Goal: Information Seeking & Learning: Check status

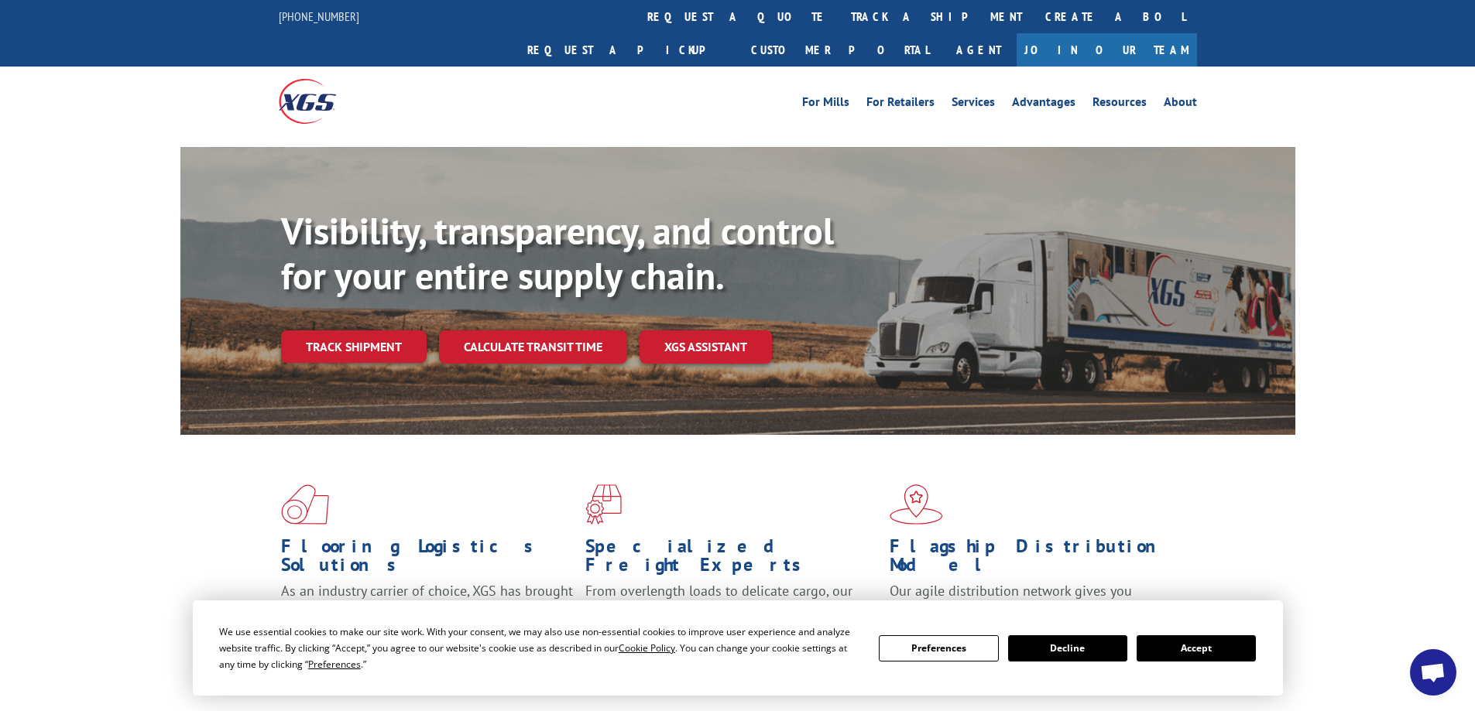
click at [1192, 647] on button "Accept" at bounding box center [1196, 649] width 119 height 26
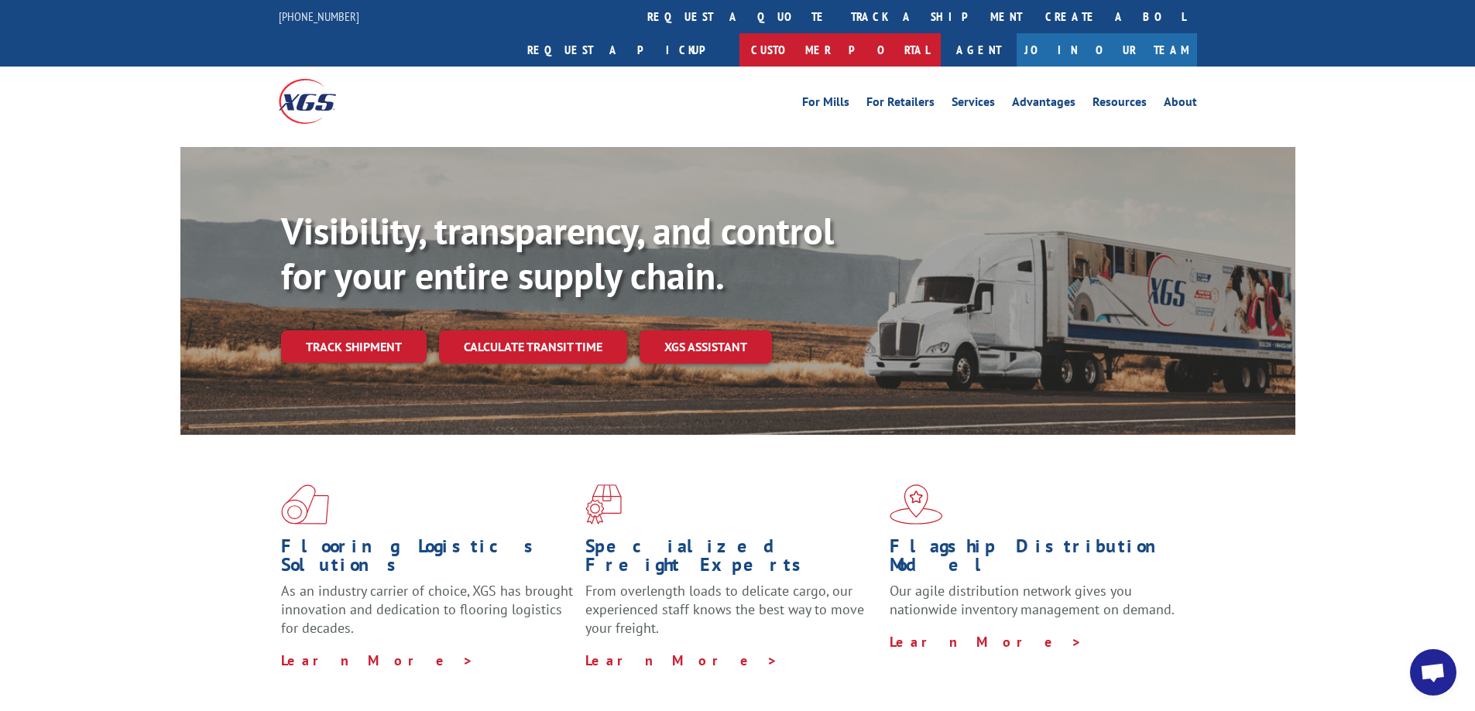
click at [941, 33] on link "Customer Portal" at bounding box center [839, 49] width 201 height 33
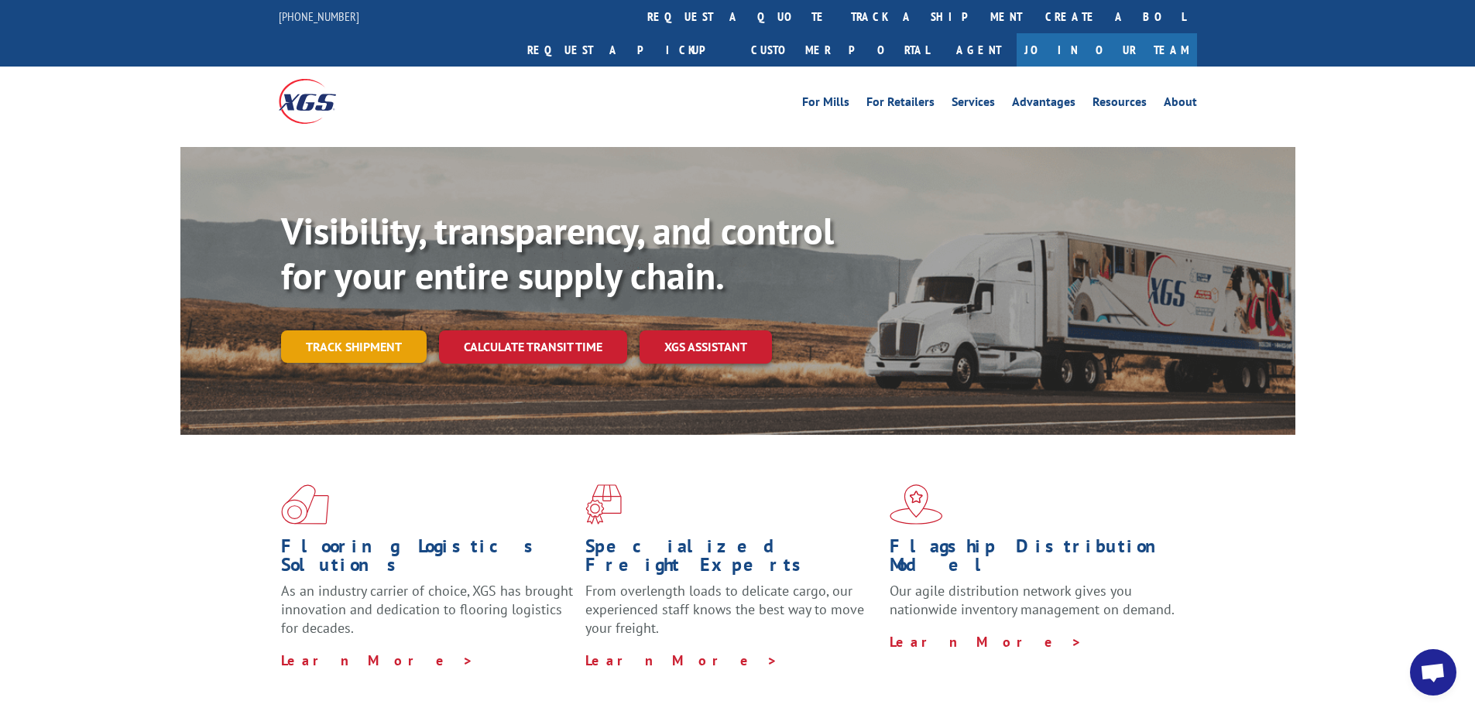
click at [347, 331] on link "Track shipment" at bounding box center [354, 347] width 146 height 33
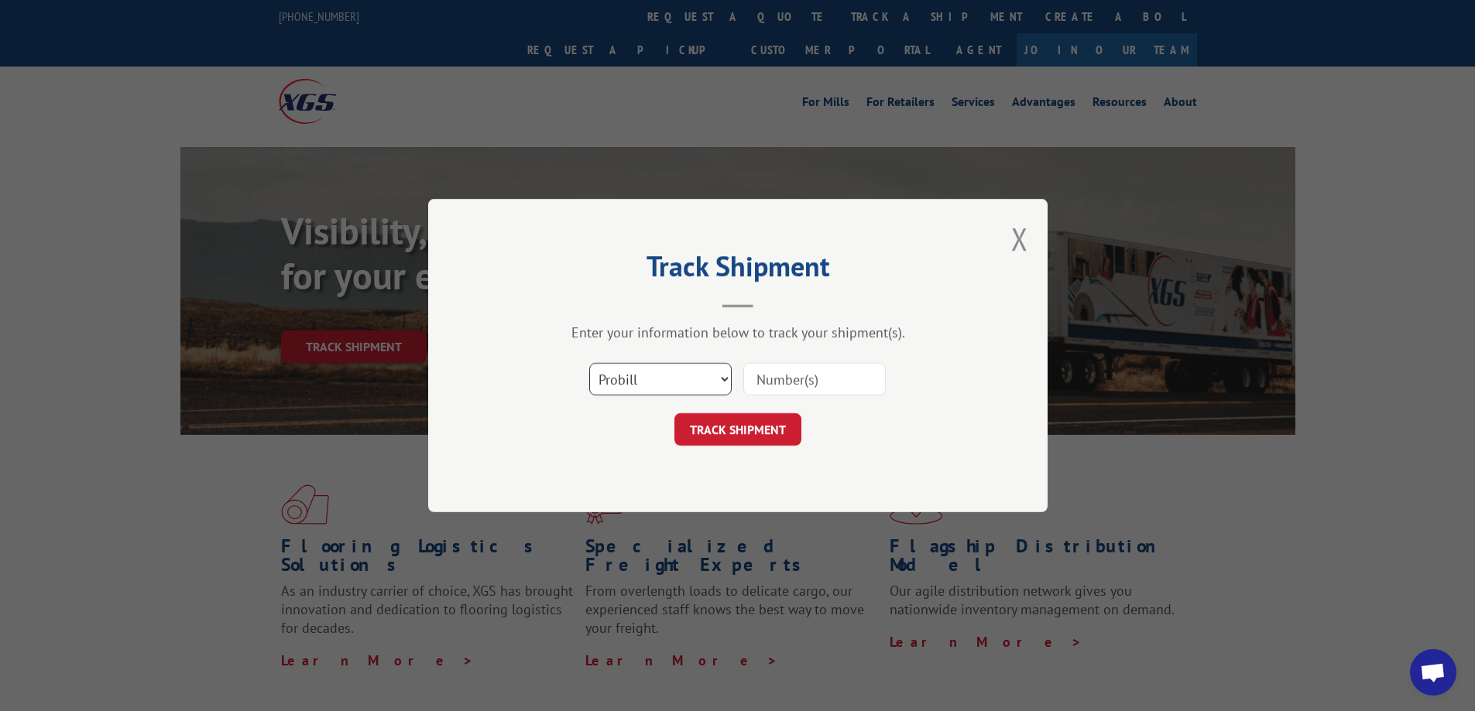
click at [624, 378] on select "Select category... Probill BOL PO" at bounding box center [660, 379] width 142 height 33
select select "bol"
click at [589, 363] on select "Select category... Probill BOL PO" at bounding box center [660, 379] width 142 height 33
click at [818, 380] on input at bounding box center [814, 379] width 142 height 33
type input "877640"
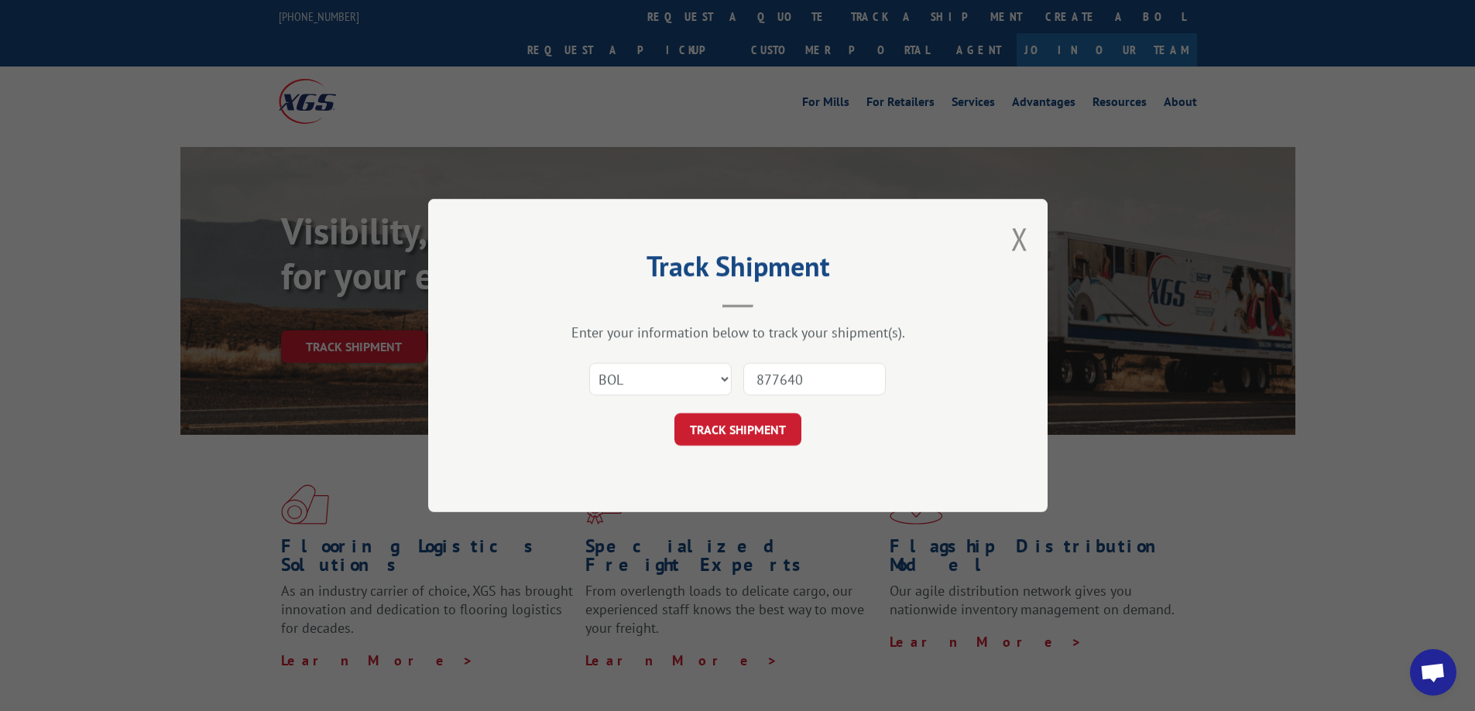
click button "TRACK SHIPMENT" at bounding box center [737, 429] width 127 height 33
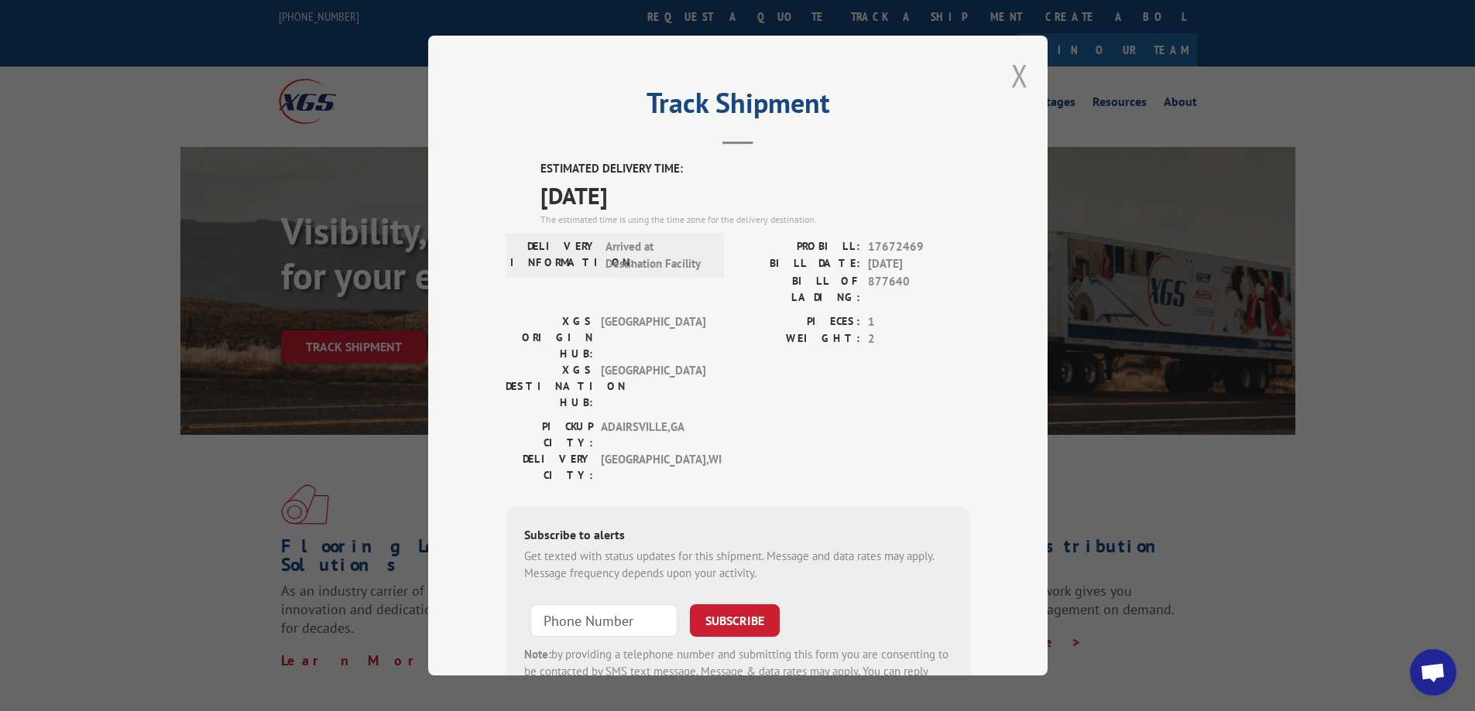
click at [1011, 73] on button "Close modal" at bounding box center [1019, 75] width 17 height 41
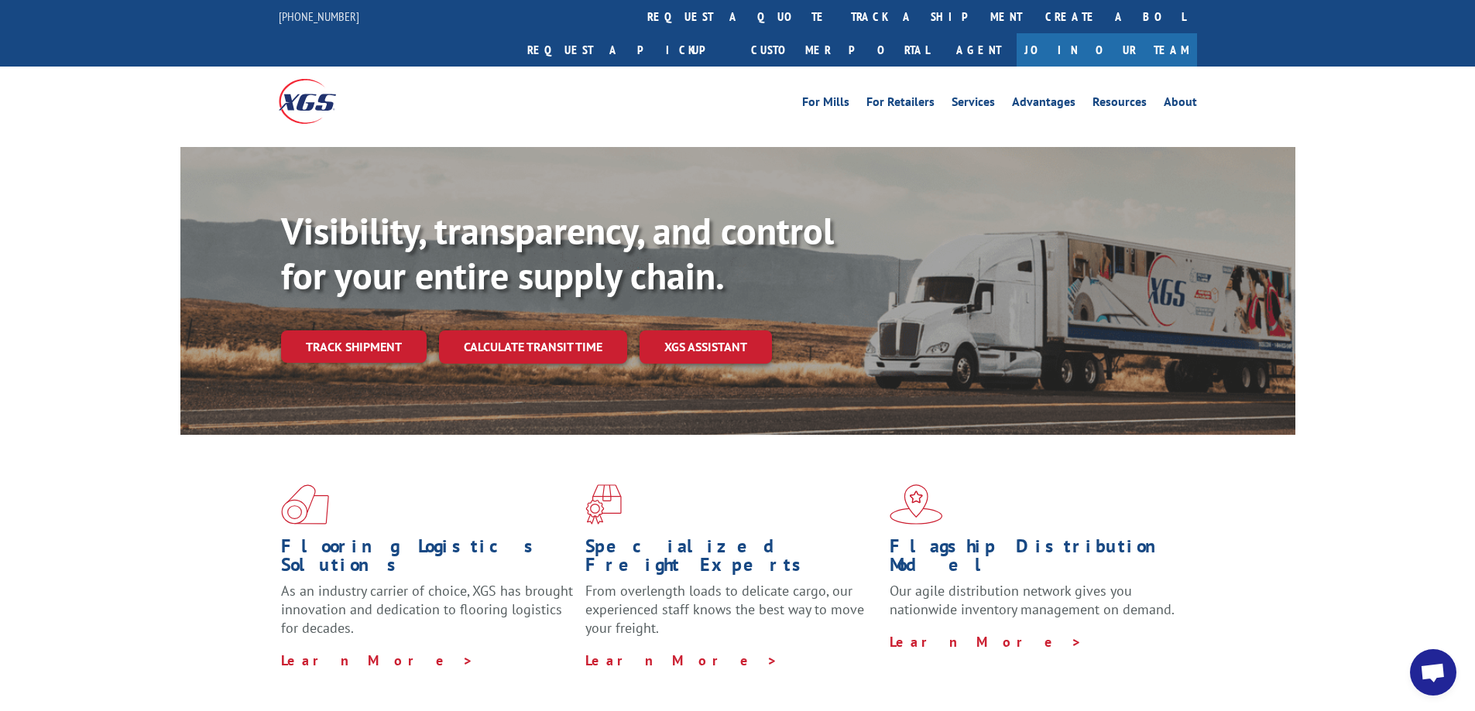
click at [314, 331] on link "Track shipment" at bounding box center [354, 347] width 146 height 33
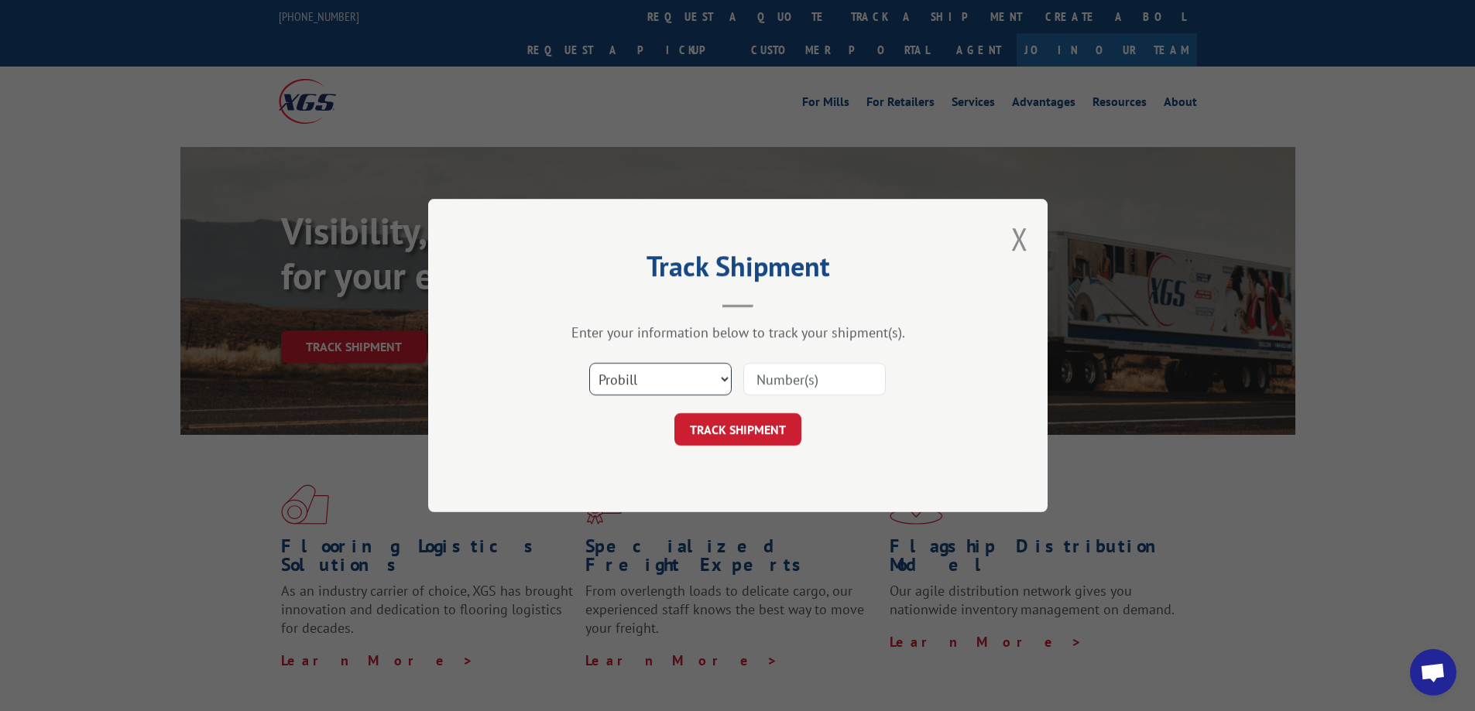
drag, startPoint x: 647, startPoint y: 386, endPoint x: 640, endPoint y: 395, distance: 11.0
click at [647, 387] on select "Select category... Probill BOL PO" at bounding box center [660, 379] width 142 height 33
select select "bol"
click at [589, 363] on select "Select category... Probill BOL PO" at bounding box center [660, 379] width 142 height 33
click at [786, 372] on input at bounding box center [814, 379] width 142 height 33
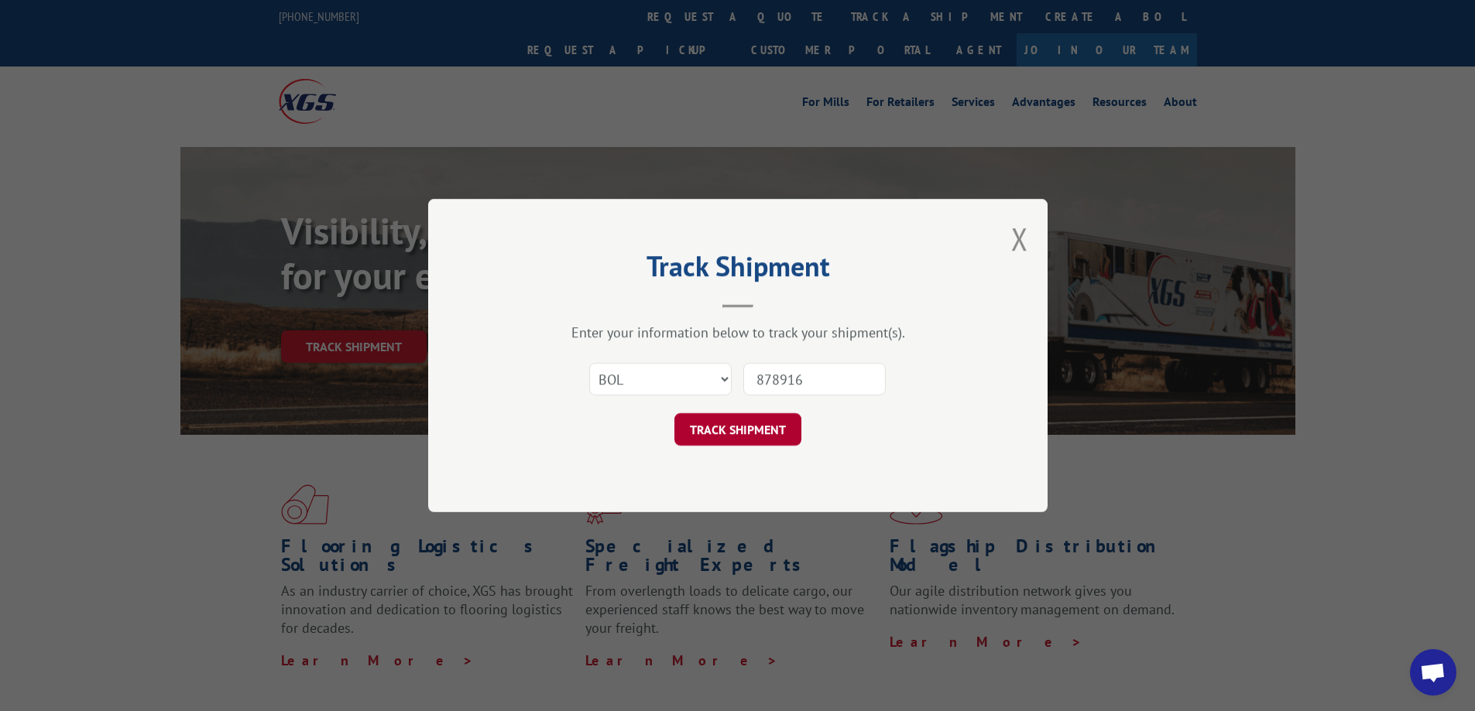
type input "878916"
click at [759, 426] on button "TRACK SHIPMENT" at bounding box center [737, 429] width 127 height 33
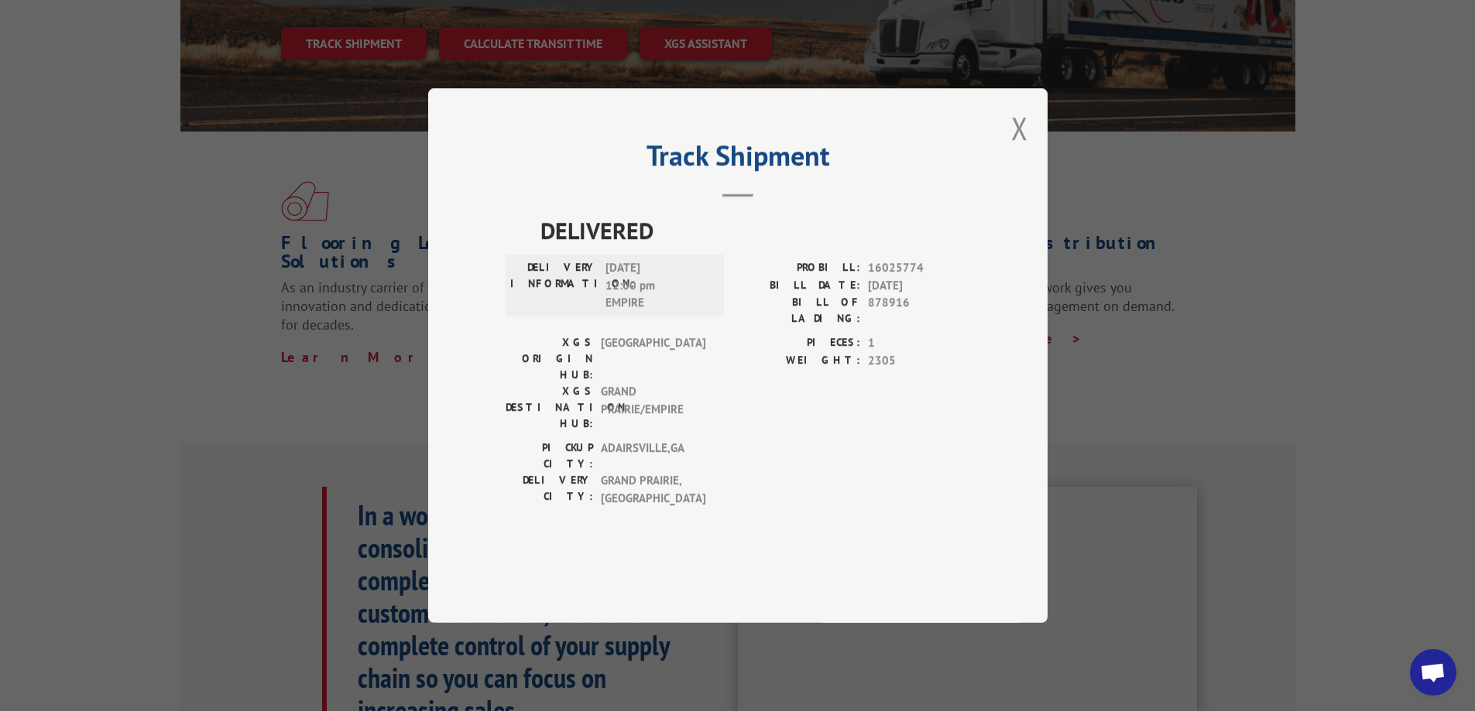
scroll to position [310, 0]
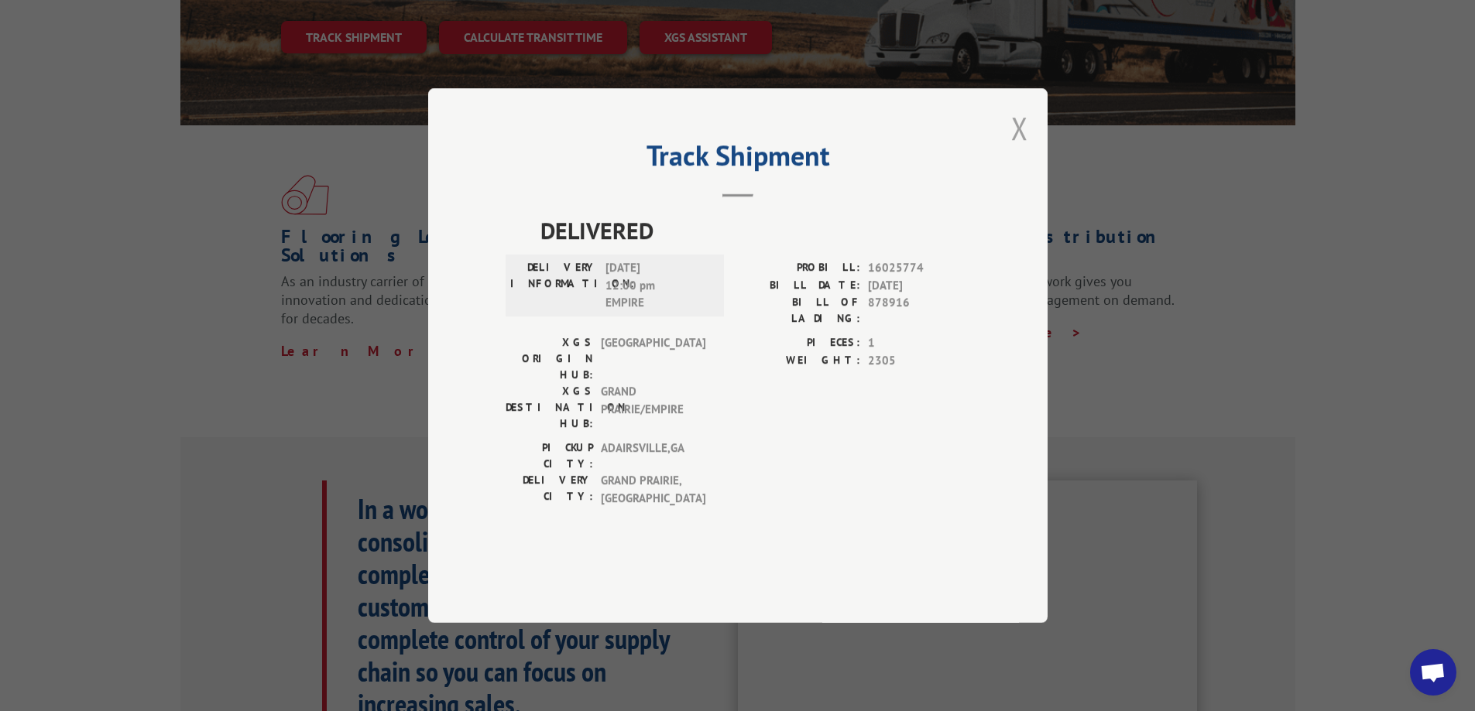
click at [1022, 149] on button "Close modal" at bounding box center [1019, 128] width 17 height 41
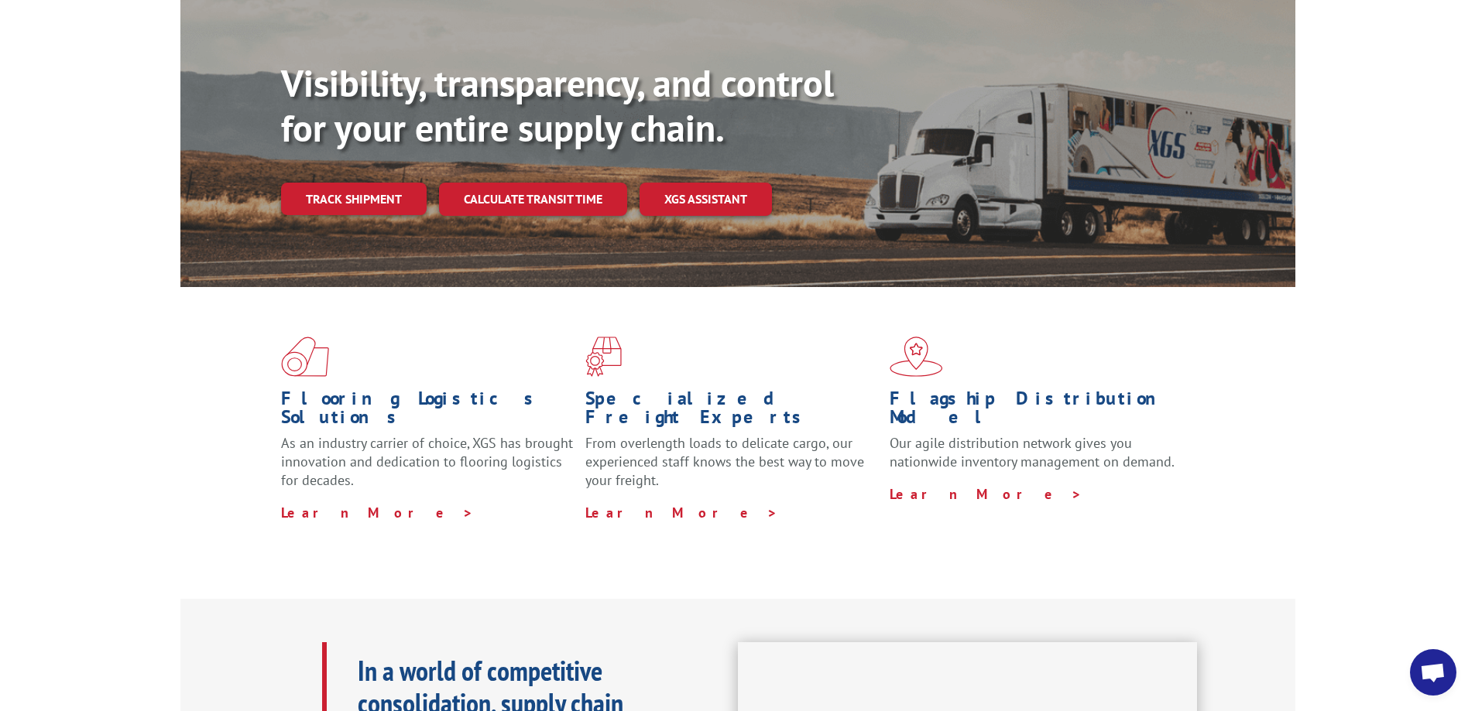
scroll to position [142, 0]
